Goal: Task Accomplishment & Management: Use online tool/utility

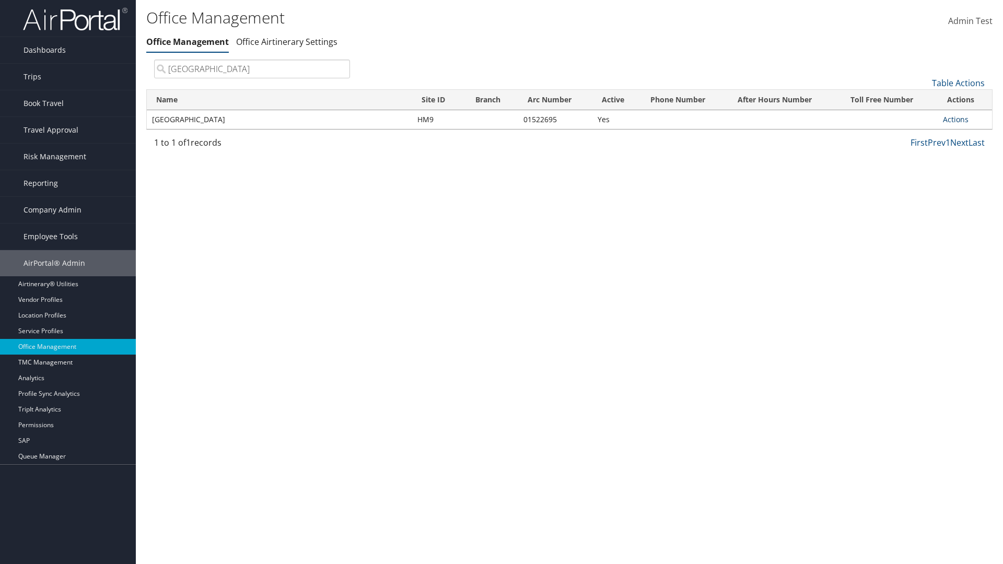
type input "Youngstown State University"
click at [956, 119] on link "Actions" at bounding box center [956, 119] width 26 height 10
click at [921, 223] on link "Manage Office Queues" at bounding box center [921, 224] width 88 height 18
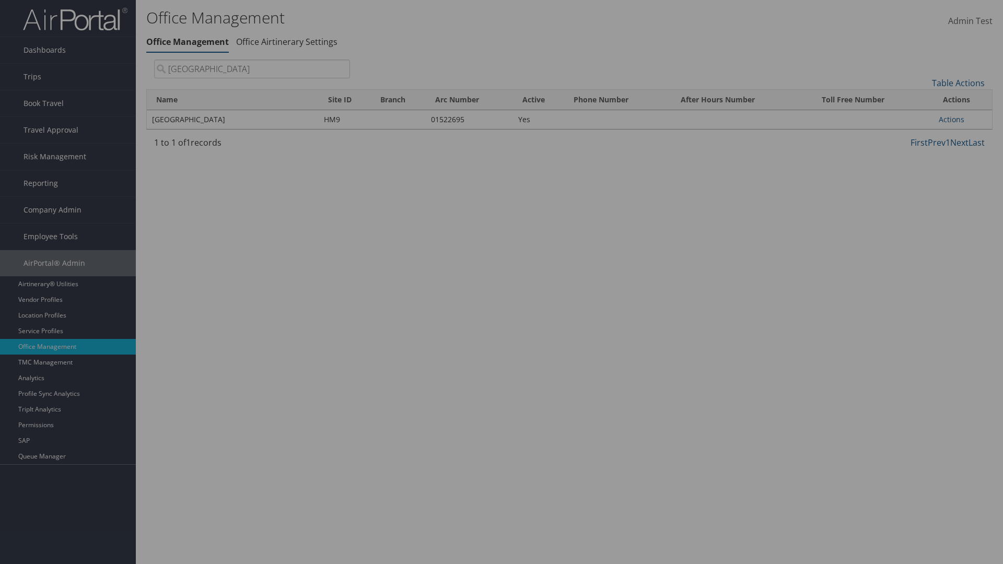
click at [0, 0] on link "Table Actions" at bounding box center [0, 0] width 0 height 0
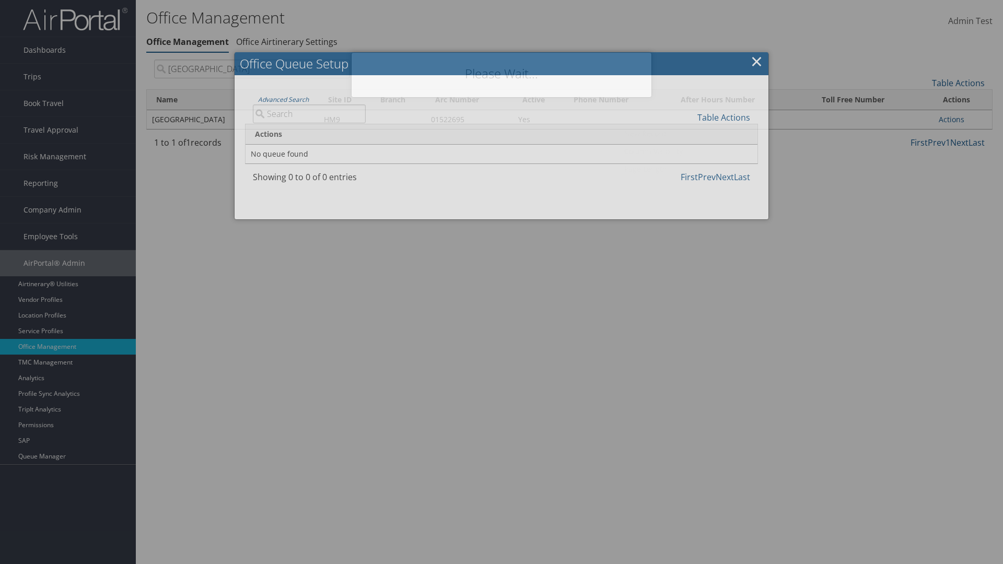
click at [689, 151] on link "Column Visibility" at bounding box center [688, 152] width 137 height 18
